Goal: Transaction & Acquisition: Purchase product/service

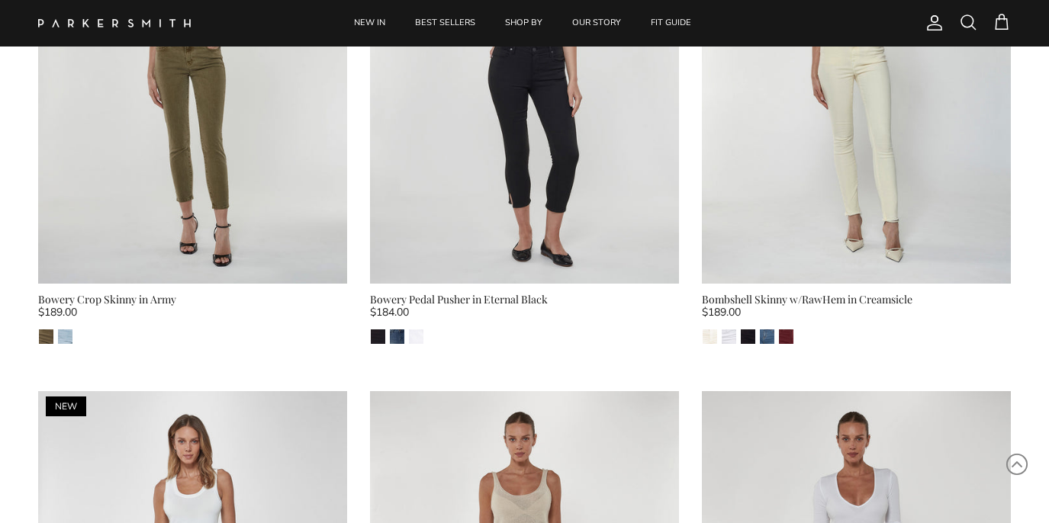
scroll to position [3781, 0]
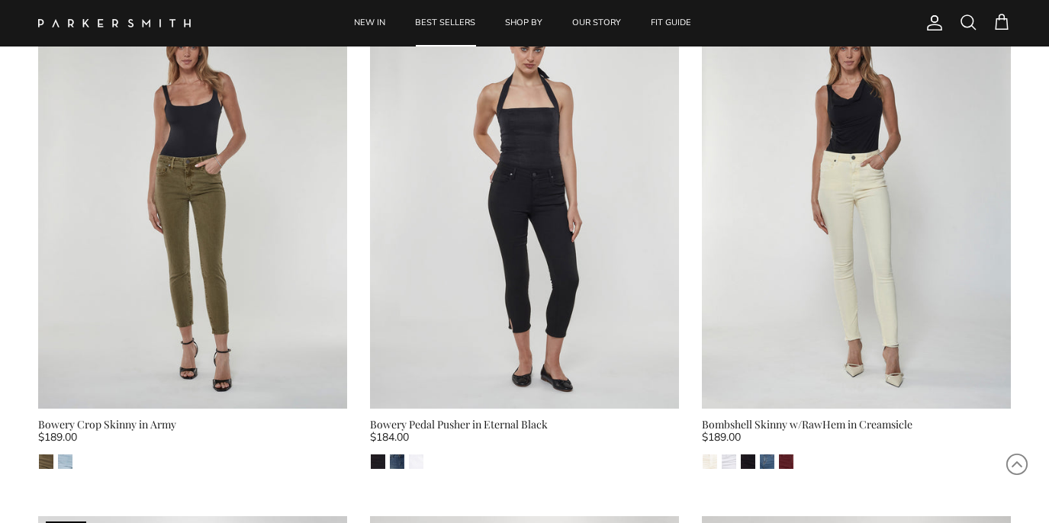
click at [449, 17] on link "BEST SELLERS" at bounding box center [445, 23] width 88 height 47
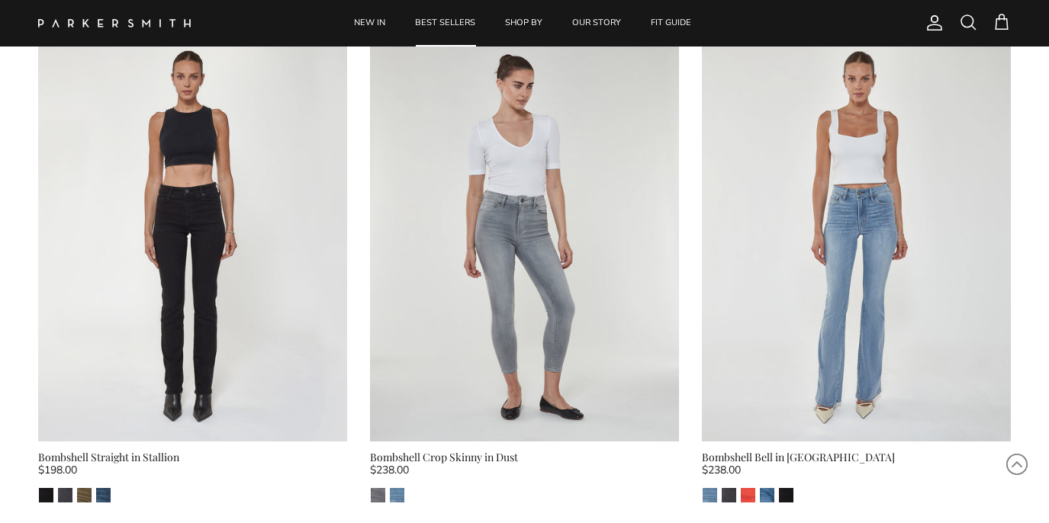
scroll to position [2713, 0]
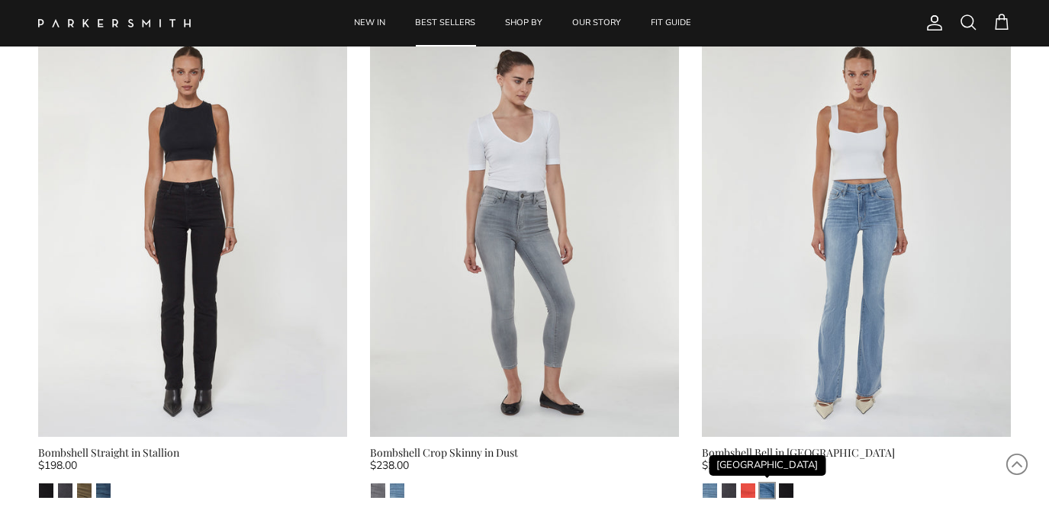
click at [766, 484] on img "Venice" at bounding box center [767, 491] width 14 height 14
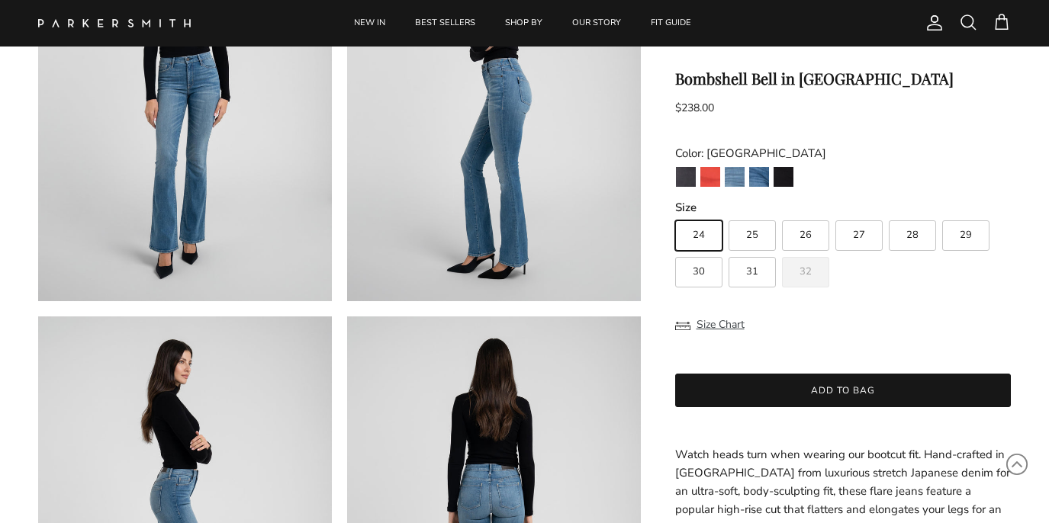
scroll to position [224, 0]
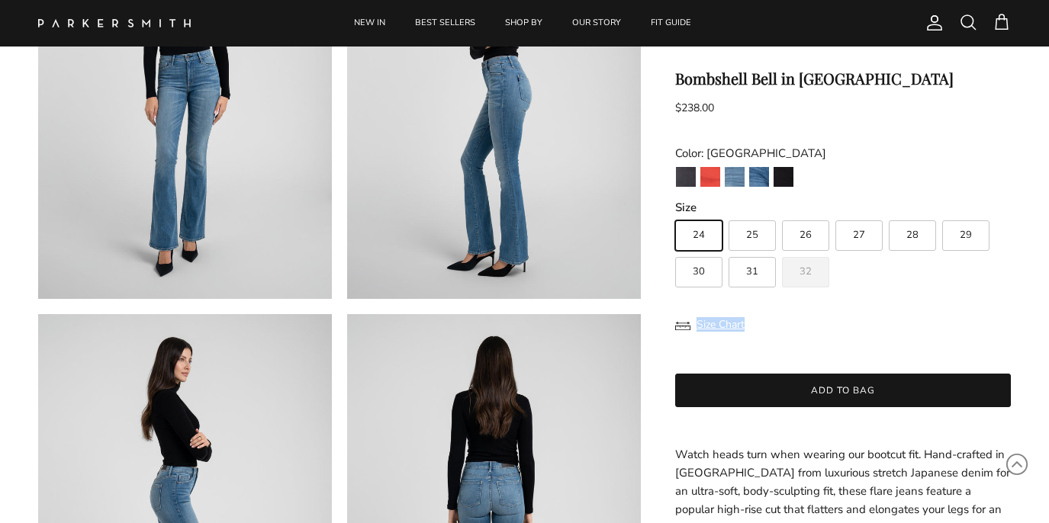
drag, startPoint x: 1044, startPoint y: 134, endPoint x: 1040, endPoint y: 205, distance: 71.1
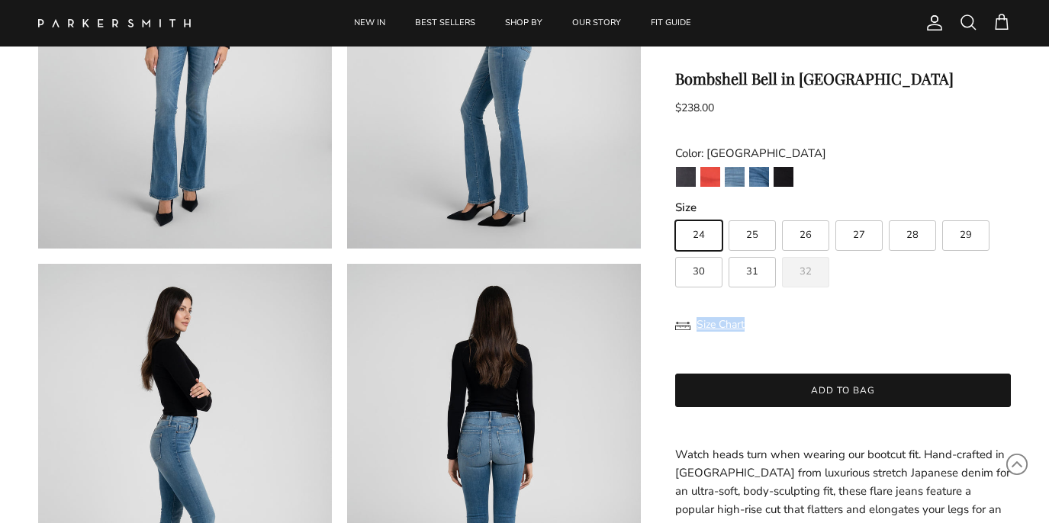
scroll to position [275, 0]
click at [713, 329] on button "Size Chart" at bounding box center [709, 325] width 69 height 29
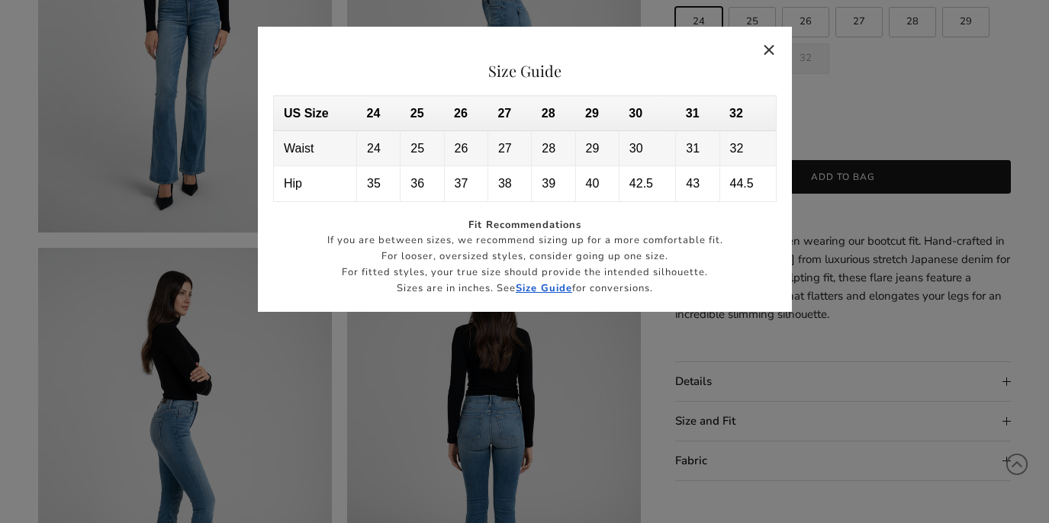
click at [767, 51] on button "Close" at bounding box center [769, 49] width 35 height 35
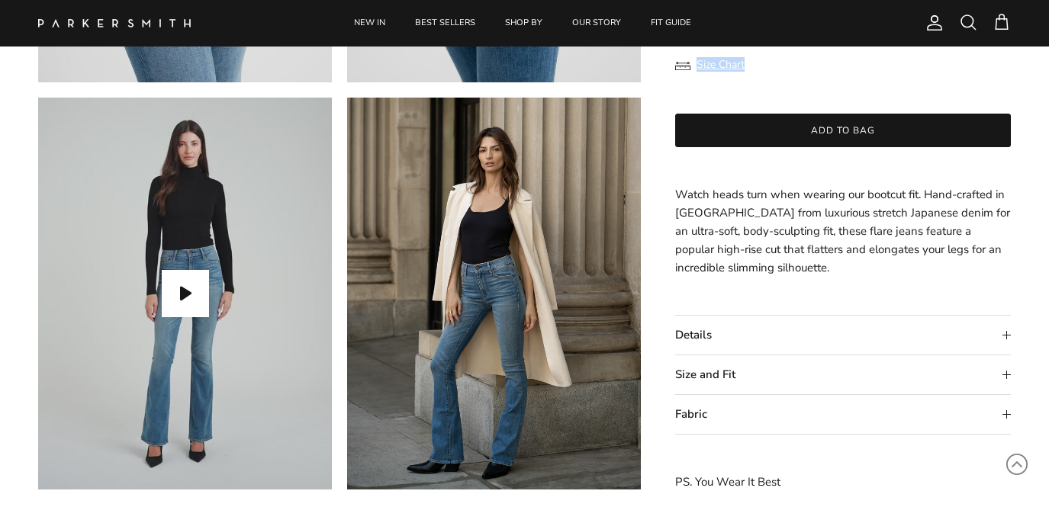
scroll to position [1256, 0]
